Goal: Task Accomplishment & Management: Manage account settings

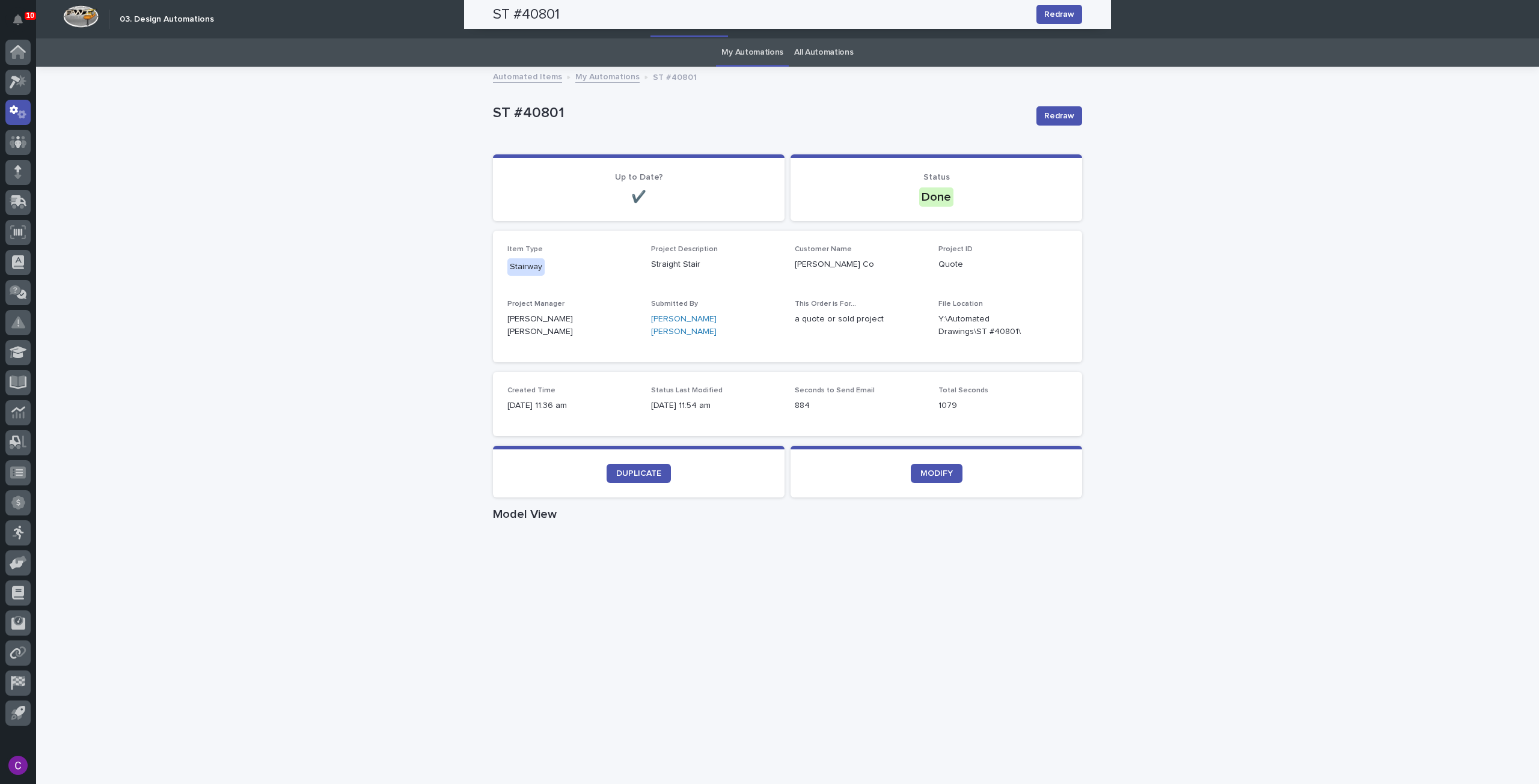
scroll to position [344, 0]
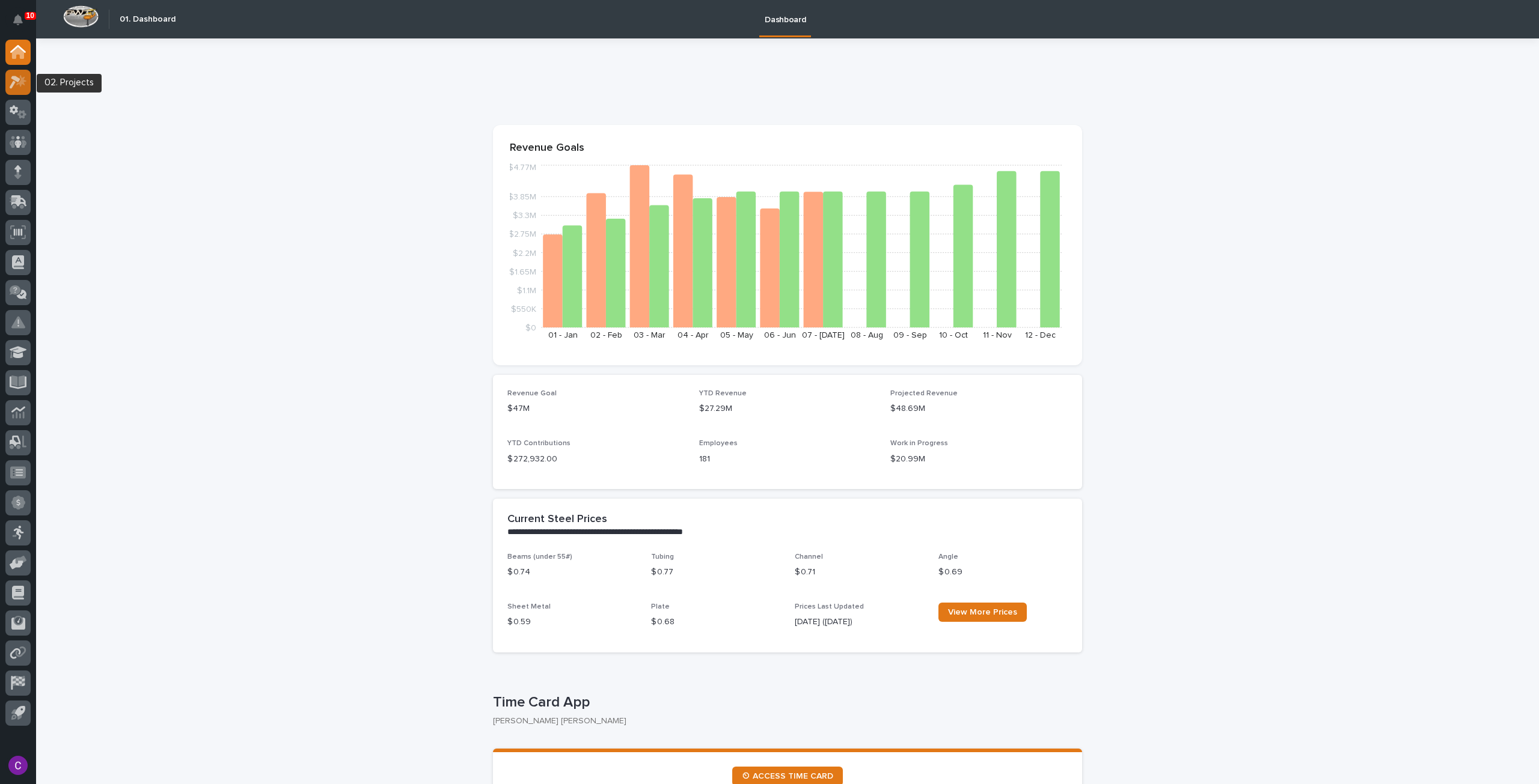
click at [20, 82] on icon at bounding box center [19, 82] width 18 height 14
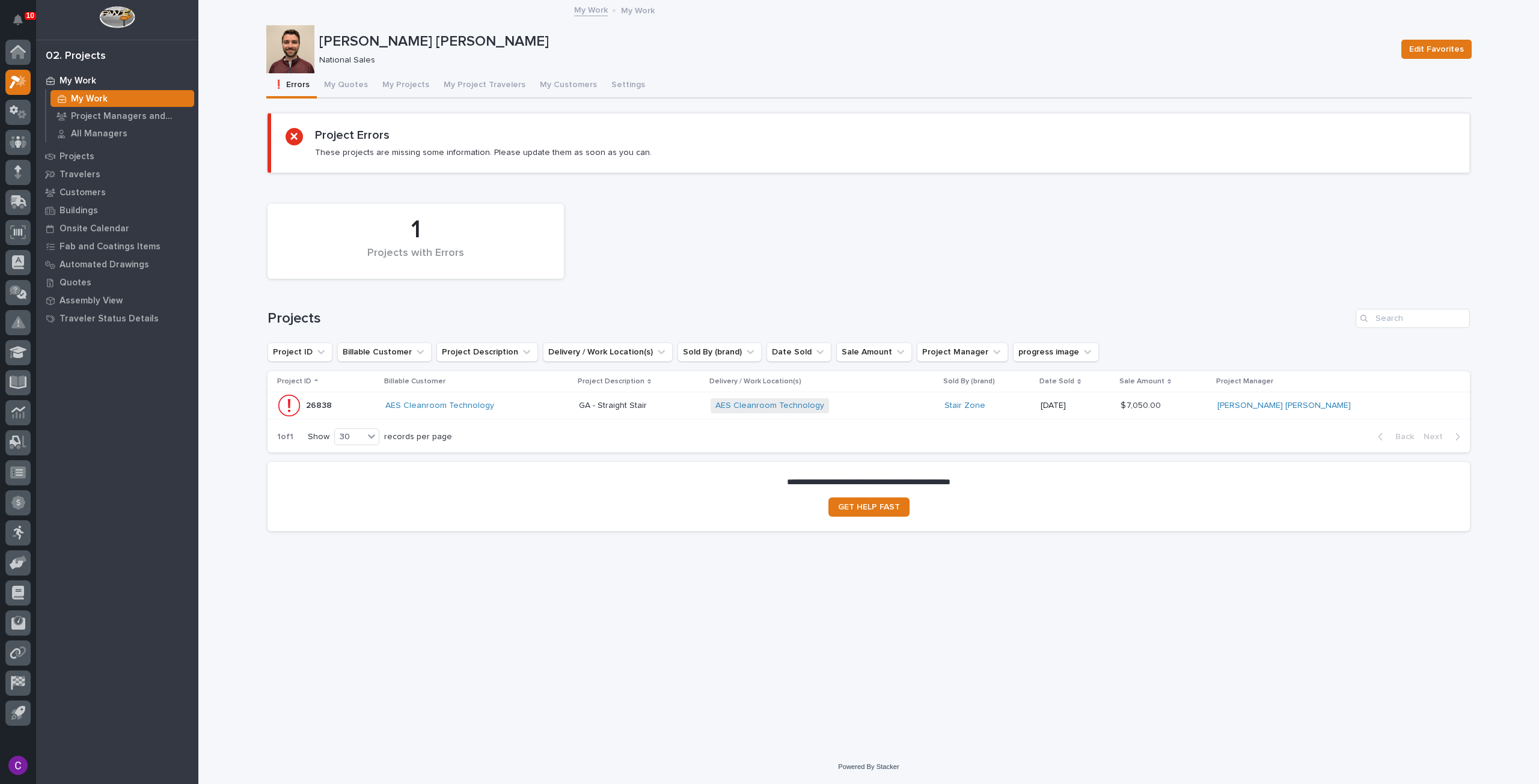
click at [921, 399] on div "AES Cleanroom Technology + 0" at bounding box center [816, 406] width 211 height 15
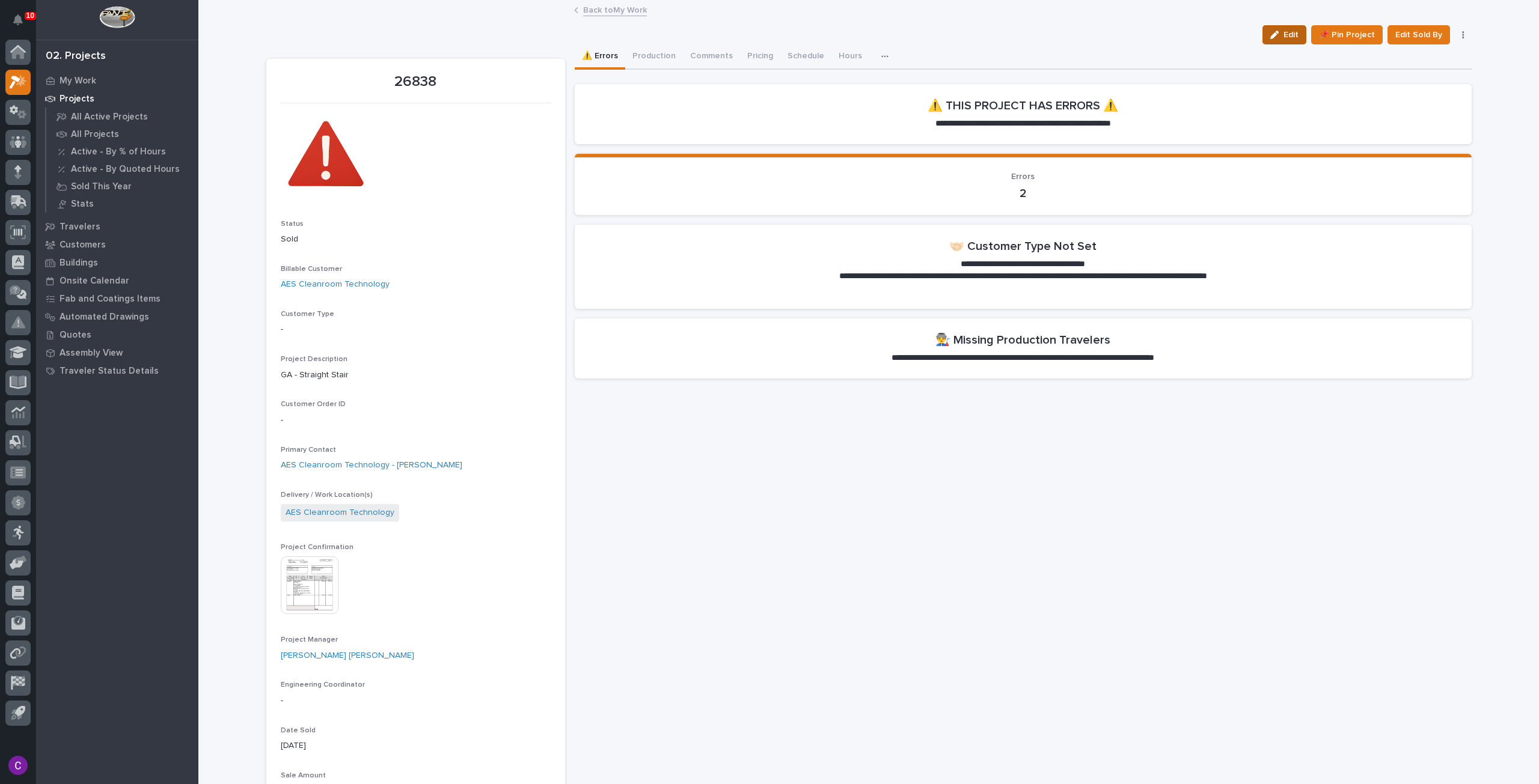
click at [1278, 32] on icon "button" at bounding box center [1274, 34] width 9 height 9
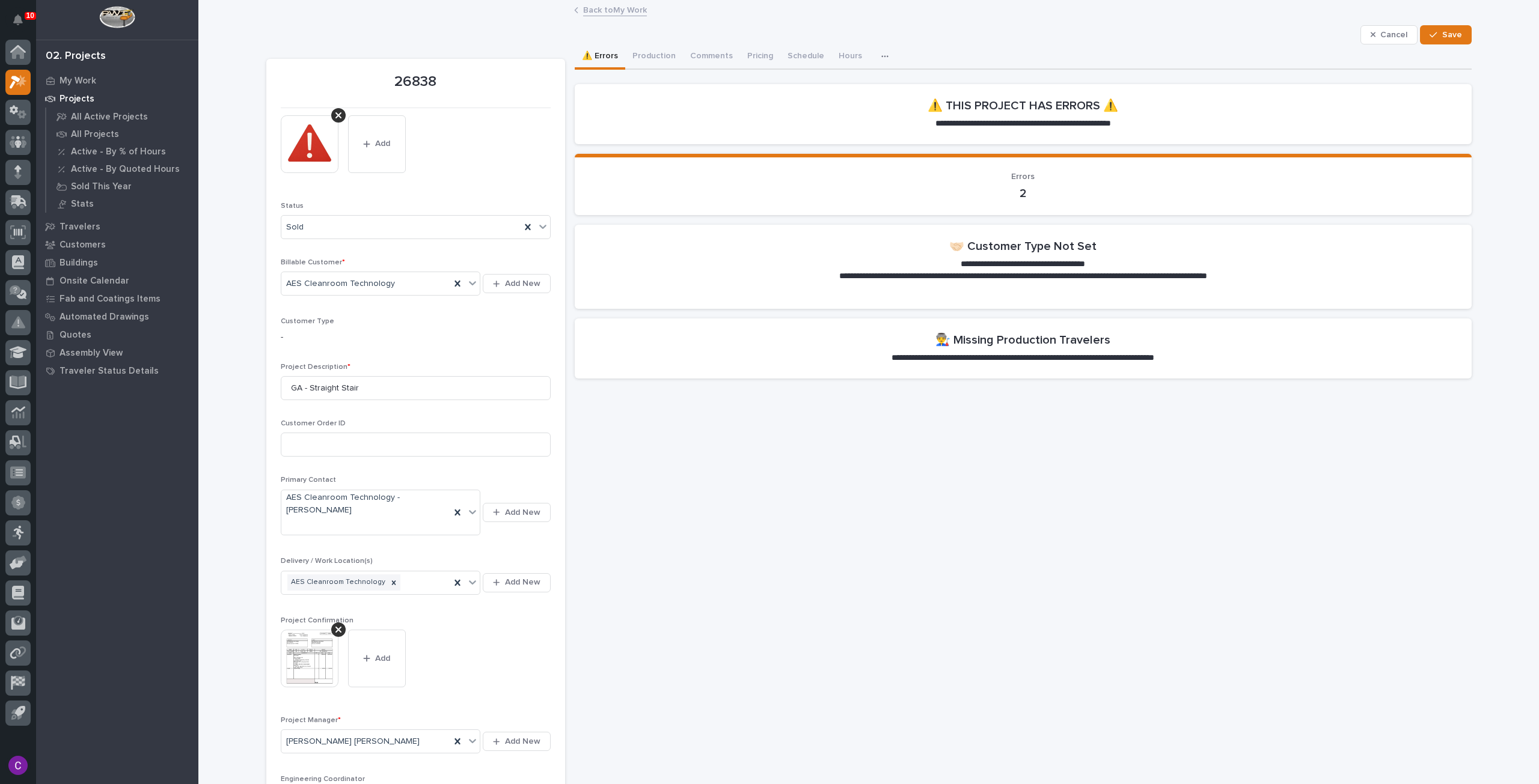
click at [337, 332] on p "-" at bounding box center [415, 337] width 270 height 13
click at [286, 333] on p "-" at bounding box center [415, 337] width 270 height 13
click at [1381, 29] on span "Cancel" at bounding box center [1394, 34] width 27 height 11
